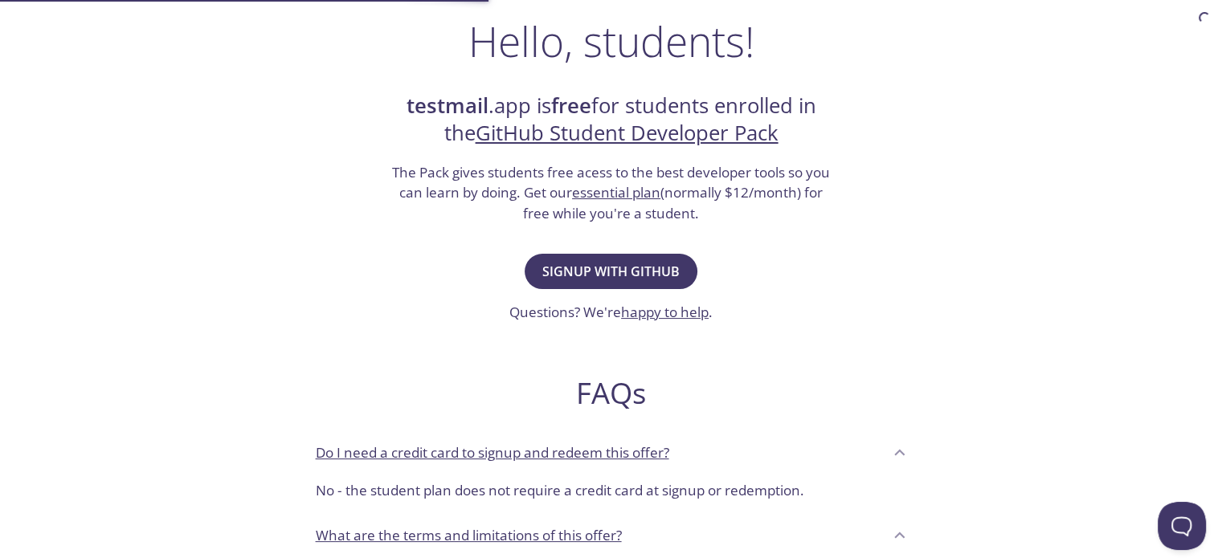
scroll to position [321, 0]
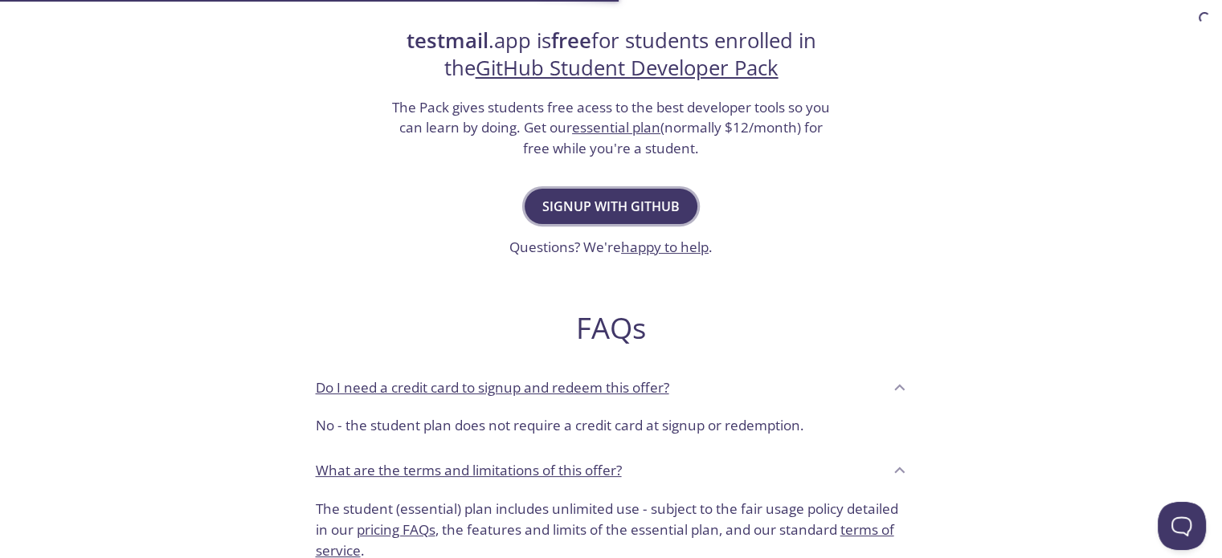
click at [610, 202] on span "Signup with GitHub" at bounding box center [610, 206] width 137 height 22
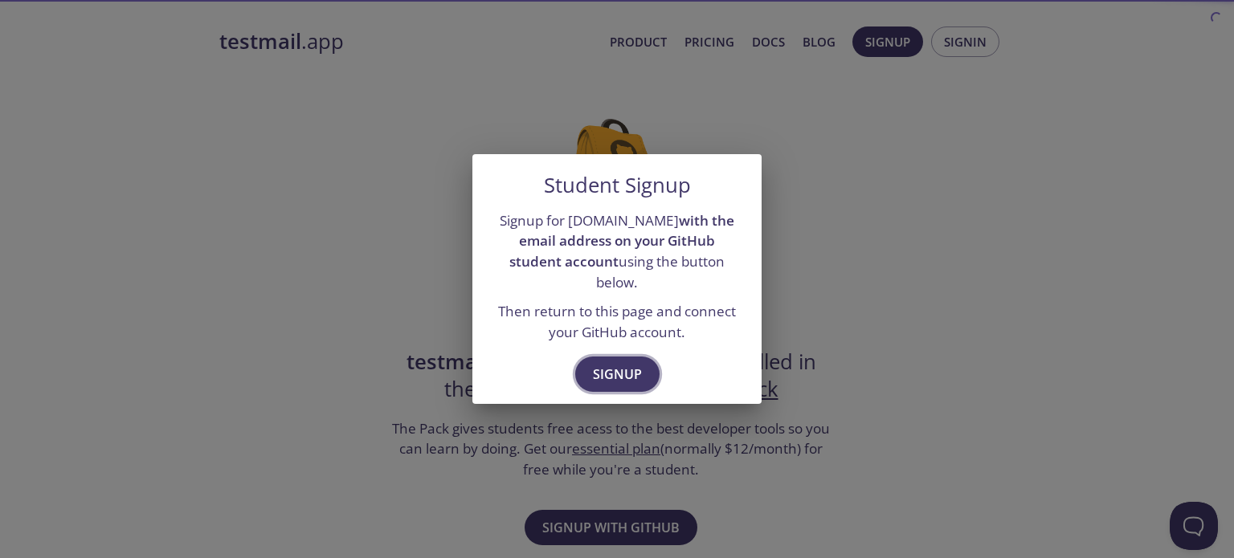
click at [606, 363] on span "Signup" at bounding box center [617, 374] width 49 height 22
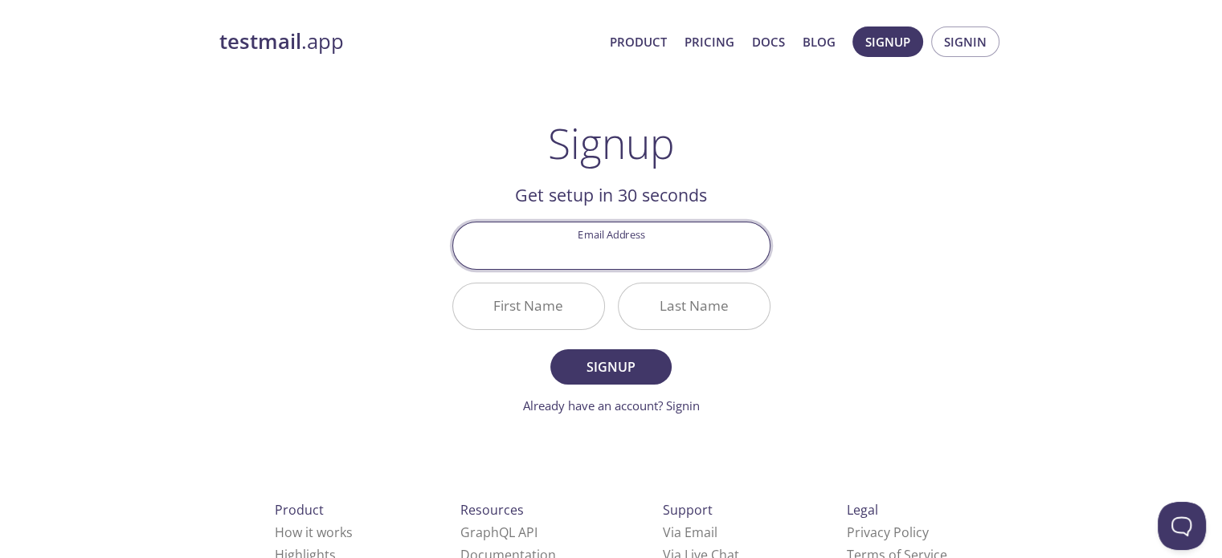
click at [612, 247] on input "Email Address" at bounding box center [611, 245] width 316 height 46
type input "[EMAIL_ADDRESS][DOMAIN_NAME]"
click at [639, 375] on span "Signup" at bounding box center [610, 367] width 85 height 22
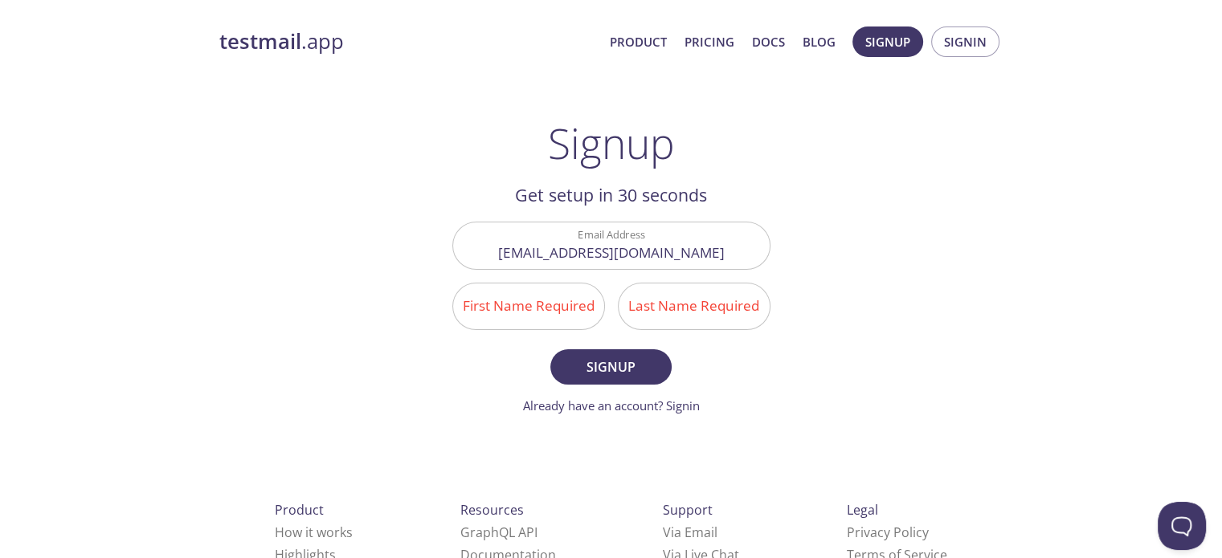
click at [540, 320] on input "First Name Required" at bounding box center [528, 306] width 151 height 46
type input "[PERSON_NAME]"
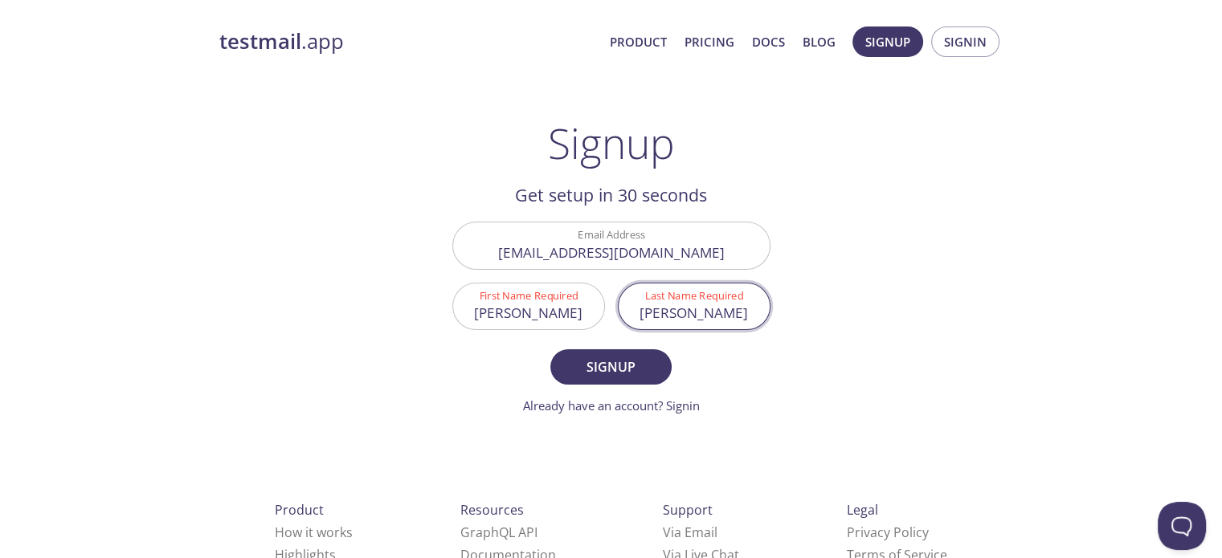
type input "[PERSON_NAME]"
click at [550, 349] on button "Signup" at bounding box center [610, 366] width 120 height 35
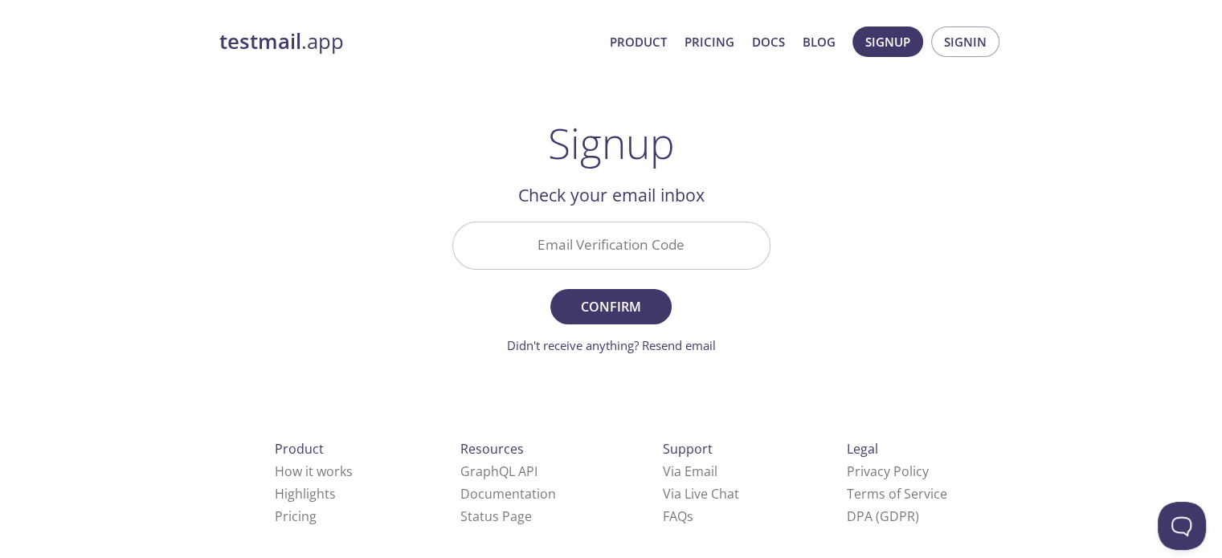
click at [575, 244] on input "Email Verification Code" at bounding box center [611, 245] width 316 height 46
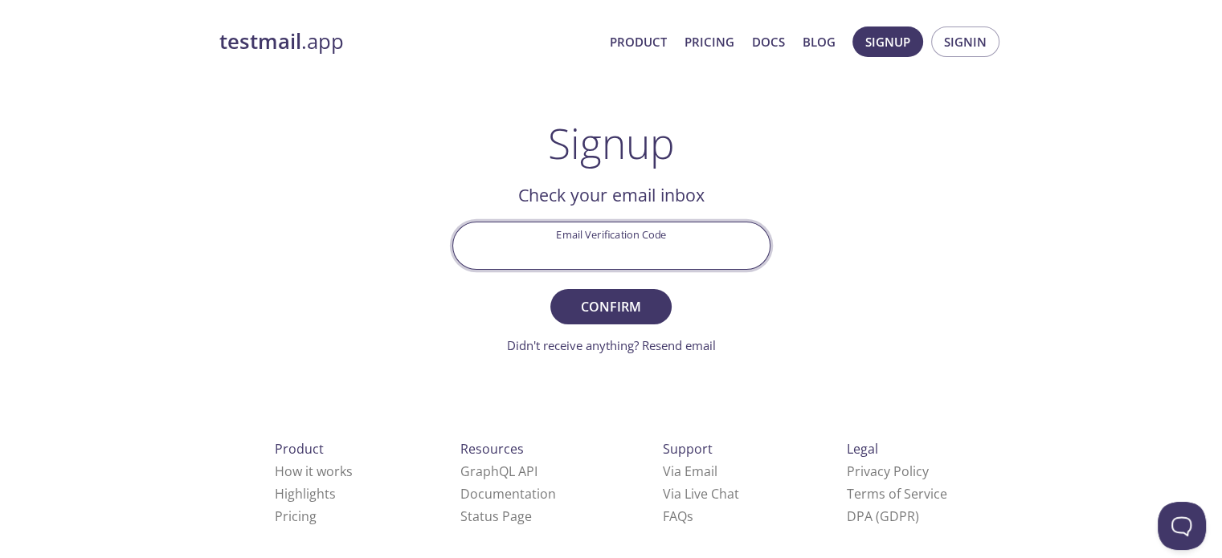
paste input "WFNYK22"
type input "WFNYK22"
click at [642, 304] on span "Confirm" at bounding box center [610, 307] width 85 height 22
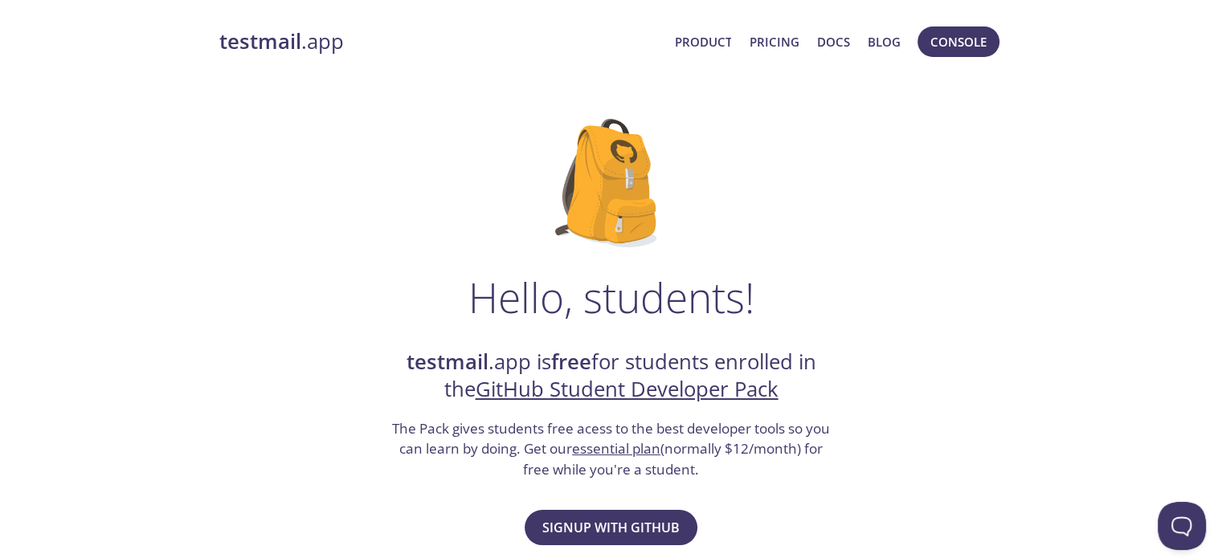
click at [650, 390] on link "GitHub Student Developer Pack" at bounding box center [626, 389] width 303 height 28
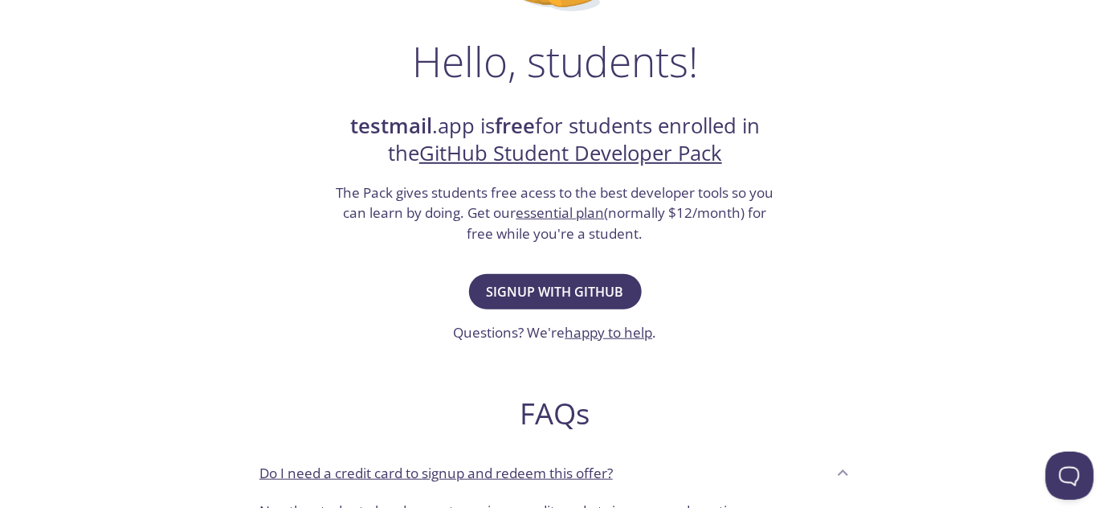
scroll to position [292, 0]
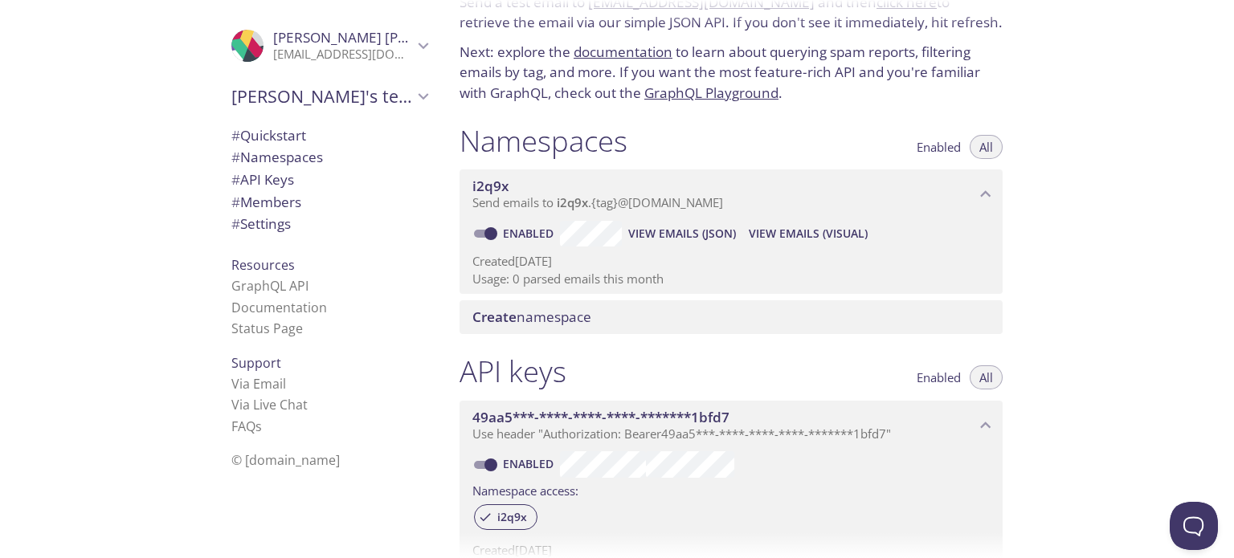
scroll to position [241, 0]
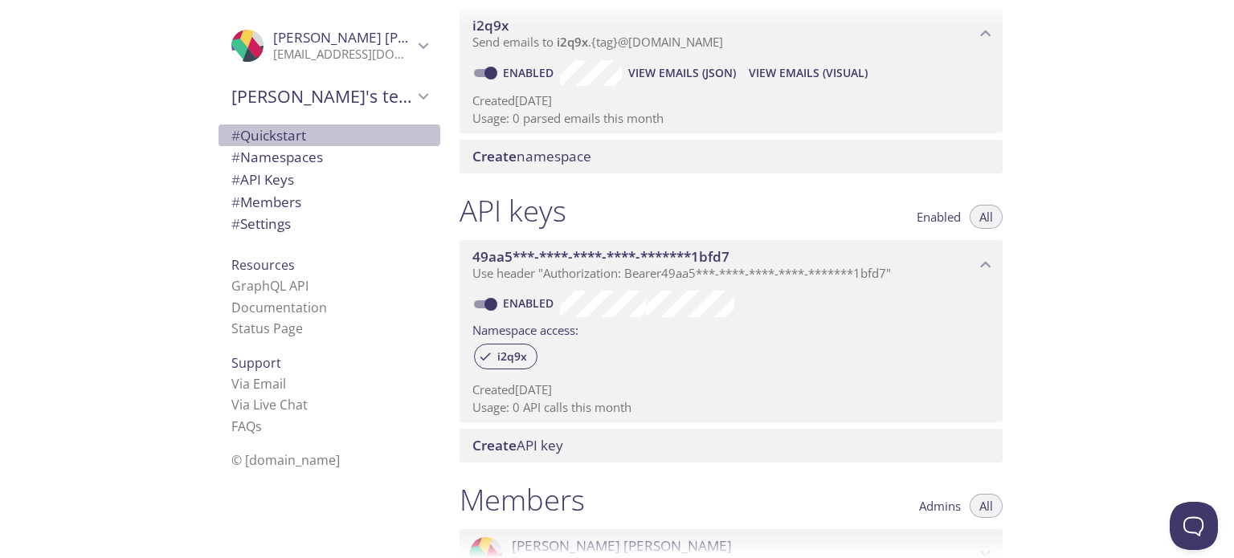
click at [265, 137] on span "# Quickstart" at bounding box center [268, 135] width 75 height 18
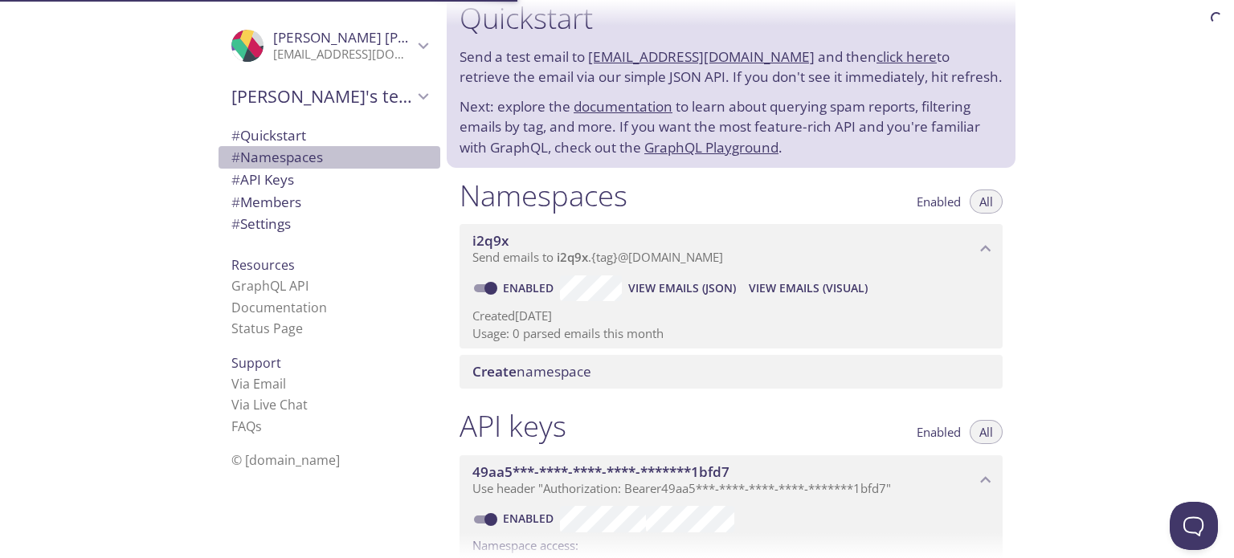
click at [278, 158] on span "# Namespaces" at bounding box center [277, 157] width 92 height 18
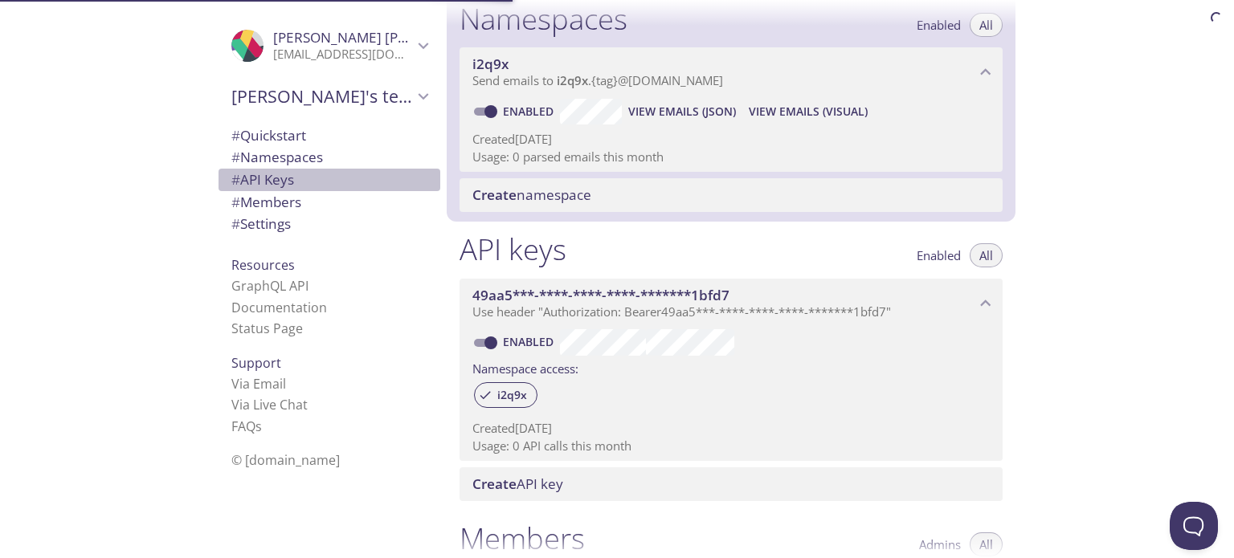
click at [279, 173] on span "# API Keys" at bounding box center [262, 179] width 63 height 18
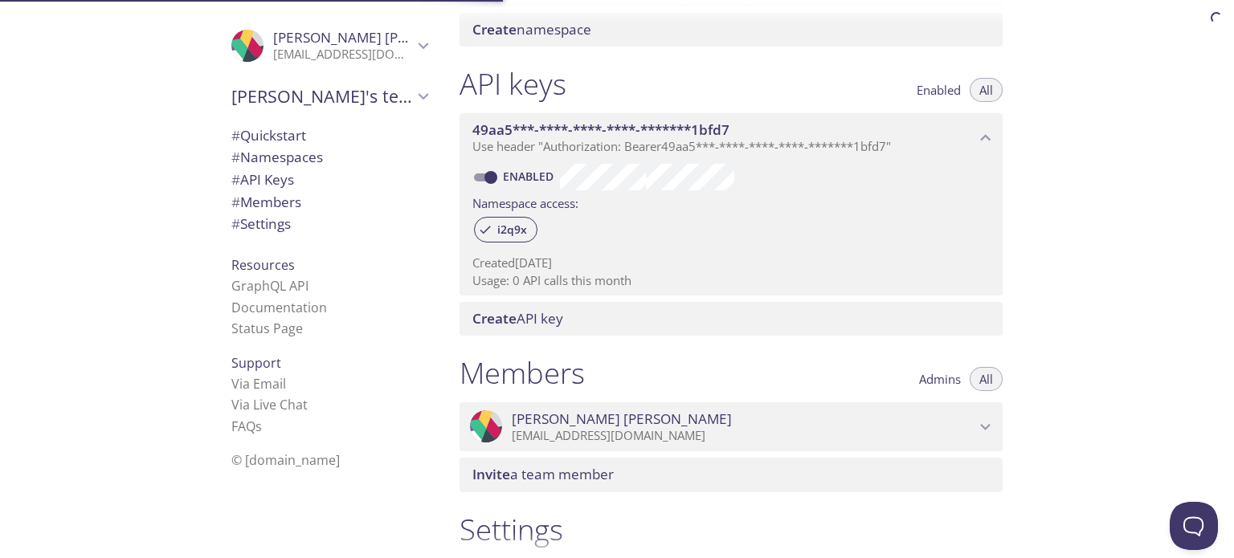
scroll to position [434, 0]
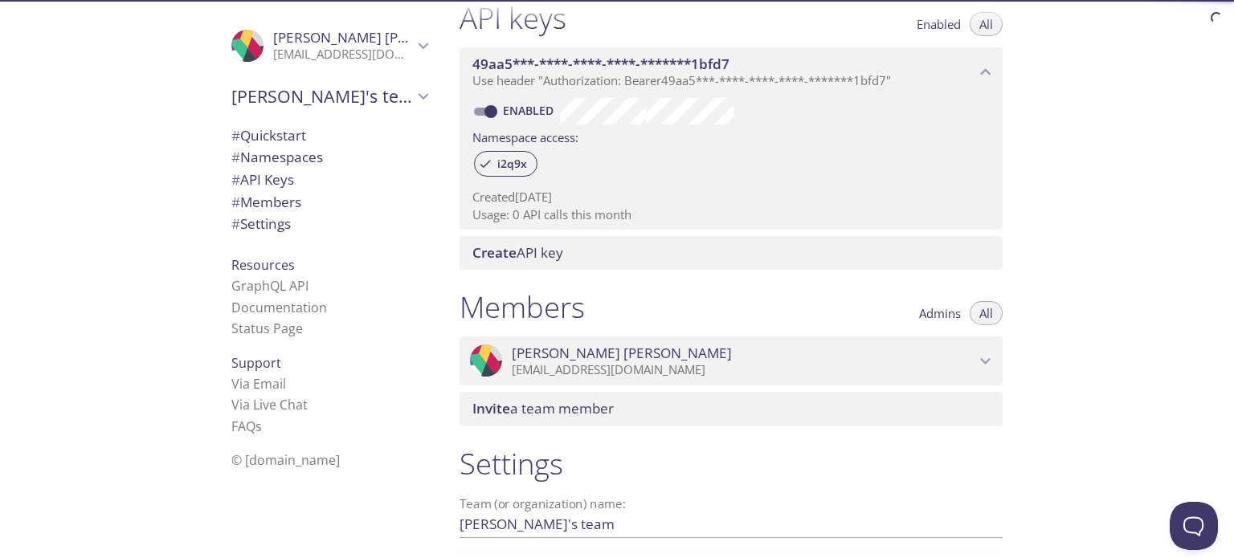
click at [284, 205] on span "# Members" at bounding box center [266, 202] width 70 height 18
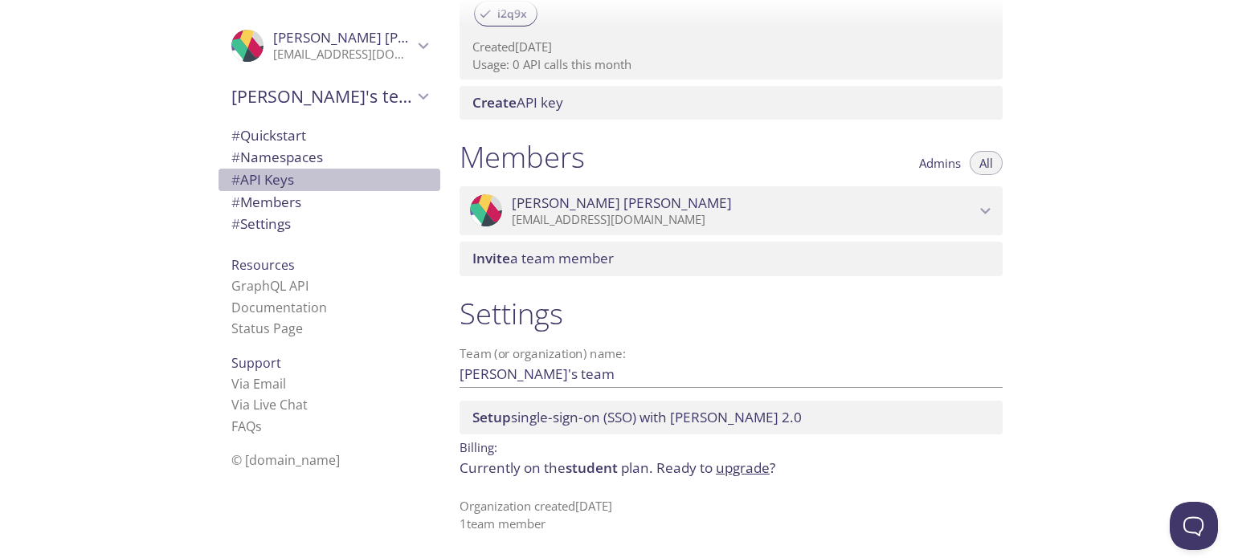
click at [289, 190] on span "# API Keys" at bounding box center [329, 179] width 196 height 21
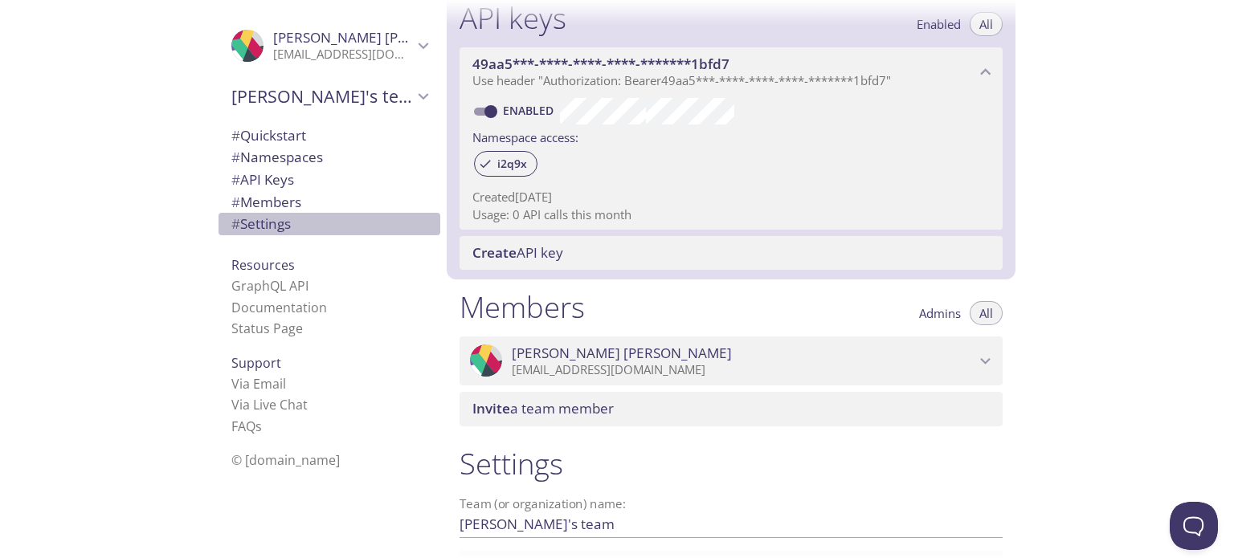
click at [292, 221] on span "# Settings" at bounding box center [329, 224] width 196 height 21
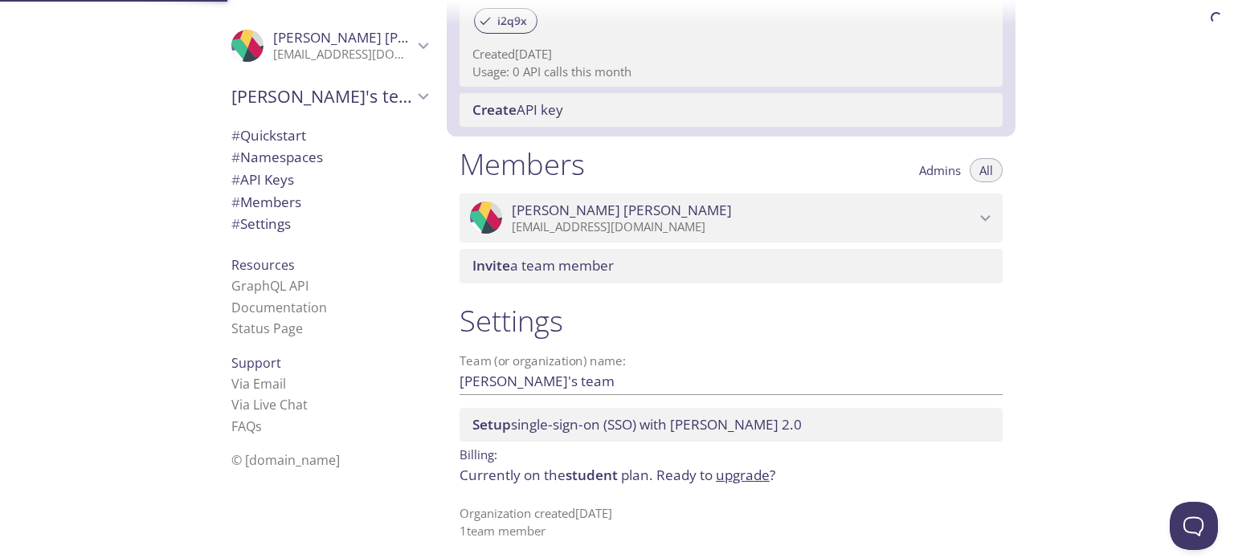
scroll to position [584, 0]
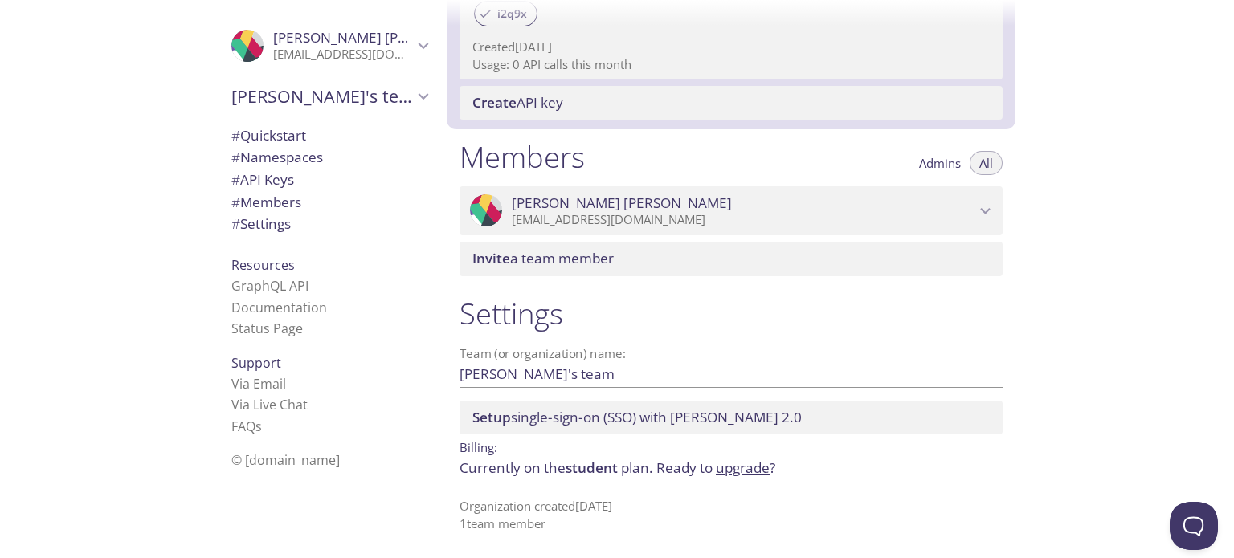
click at [257, 131] on span "# Quickstart" at bounding box center [268, 135] width 75 height 18
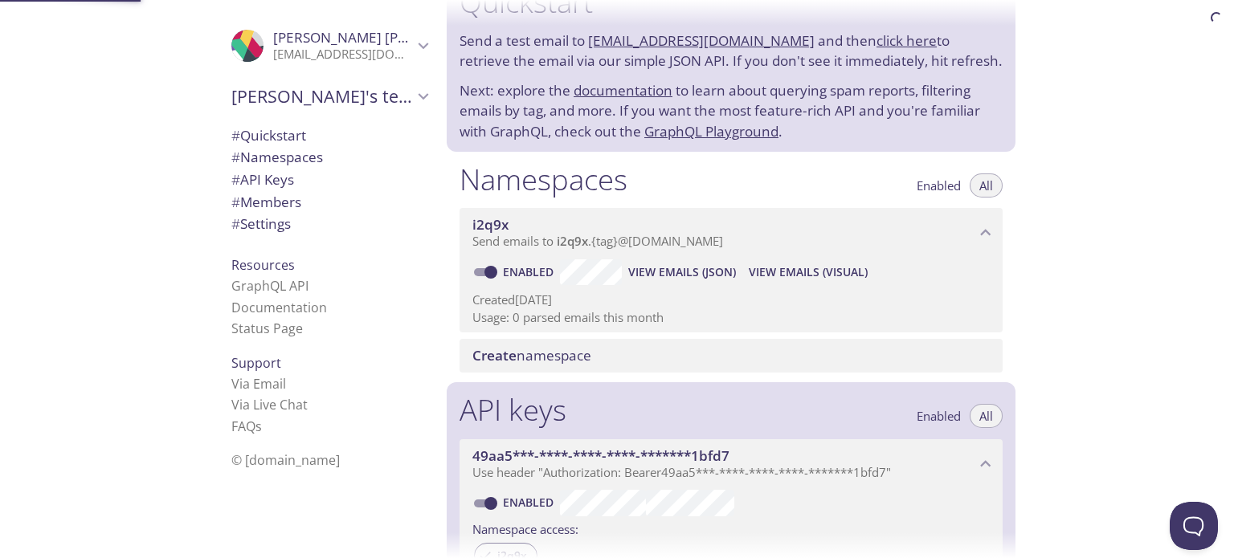
scroll to position [26, 0]
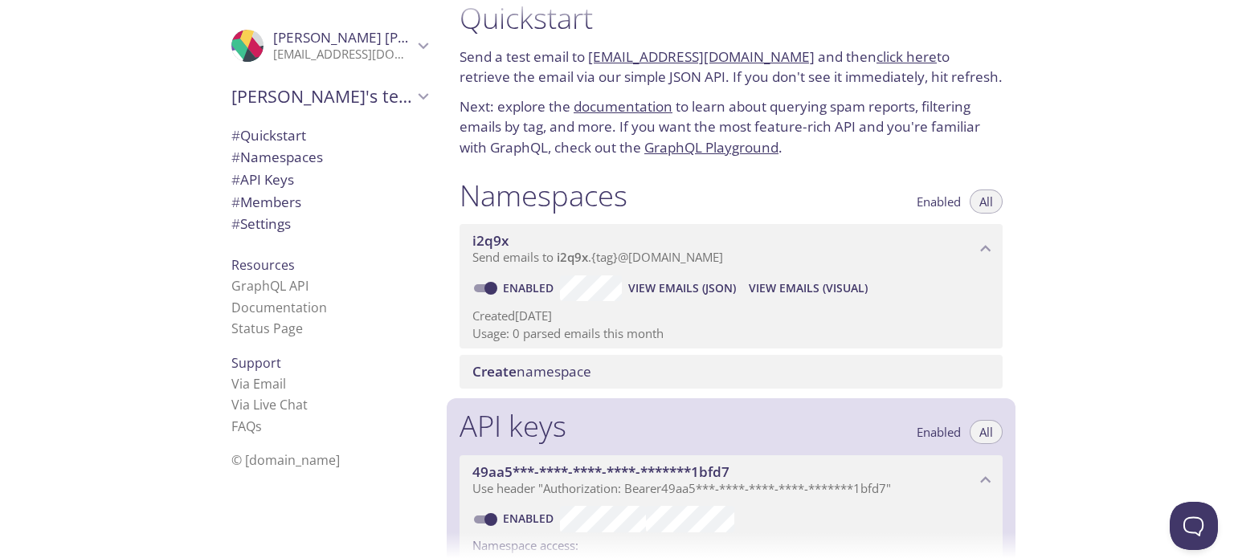
click at [530, 285] on link "Enabled" at bounding box center [529, 287] width 59 height 15
click at [520, 285] on input "Enabled" at bounding box center [491, 288] width 58 height 19
click at [530, 285] on link "Disabled" at bounding box center [531, 287] width 62 height 15
click at [507, 285] on input "Disabled" at bounding box center [478, 288] width 58 height 19
checkbox input "true"
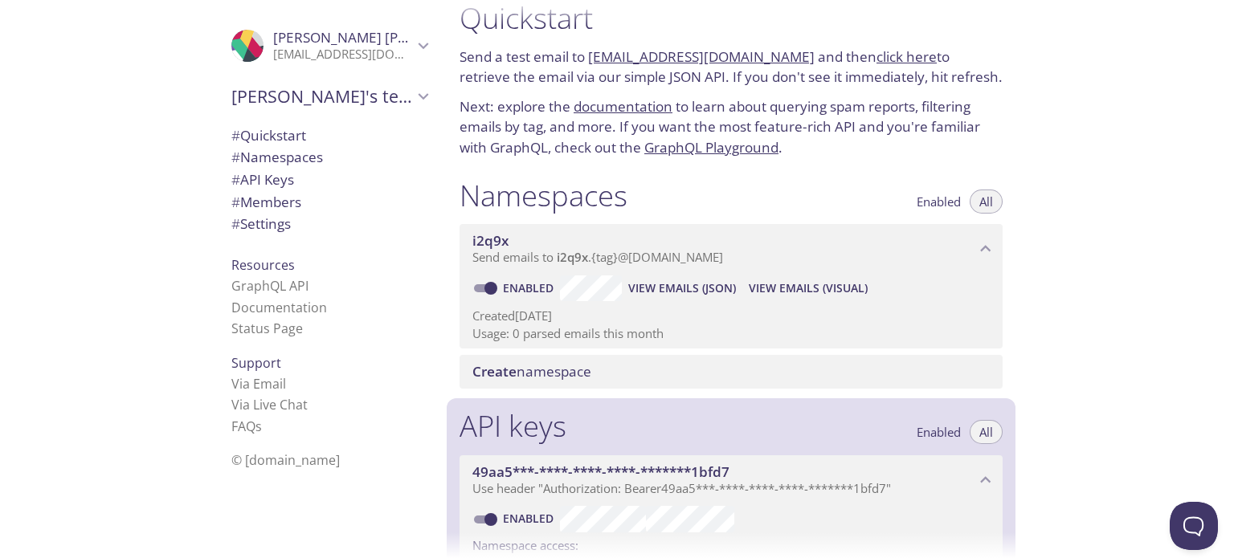
click at [687, 279] on span "View Emails (JSON)" at bounding box center [682, 288] width 108 height 19
click at [802, 283] on span "View Emails (Visual)" at bounding box center [807, 288] width 119 height 19
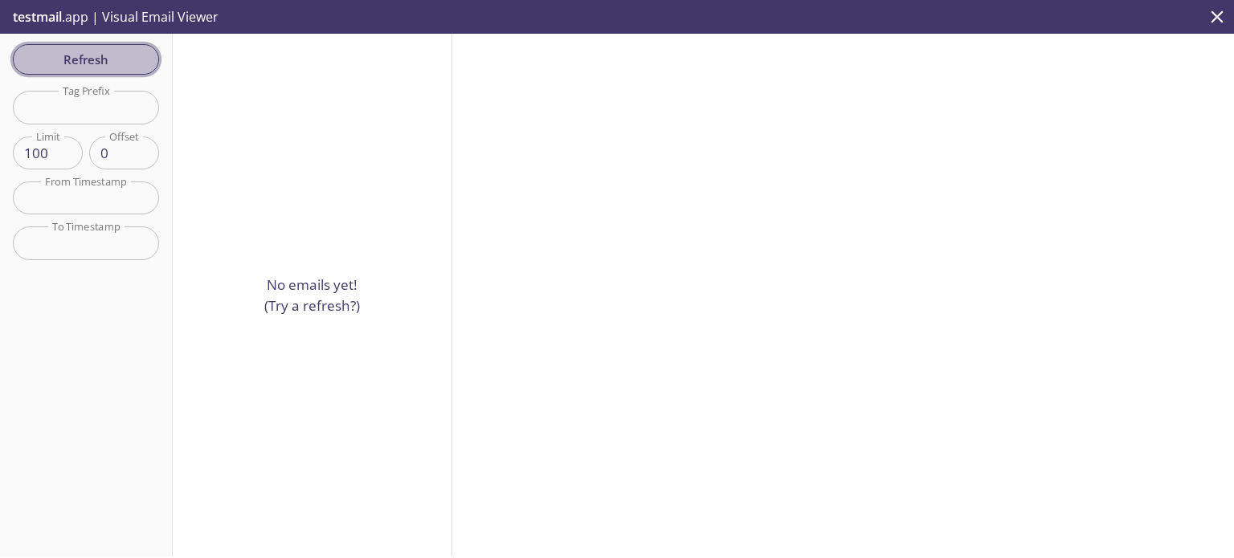
click at [83, 65] on span "Refresh" at bounding box center [86, 59] width 120 height 21
click at [85, 102] on input "text" at bounding box center [86, 107] width 146 height 33
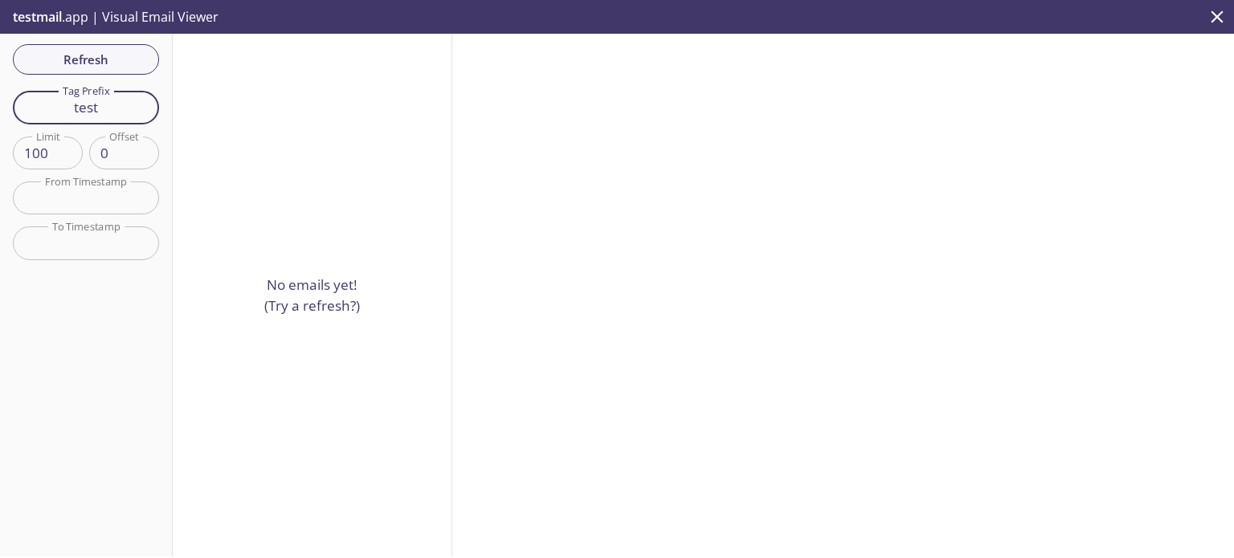
type input "test"
